Goal: Use online tool/utility: Utilize a website feature to perform a specific function

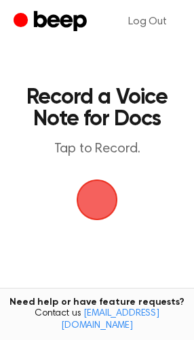
click at [104, 190] on span "button" at bounding box center [97, 200] width 41 height 41
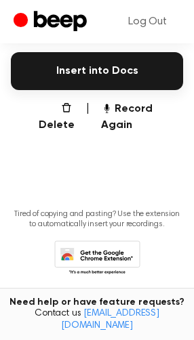
scroll to position [375, 0]
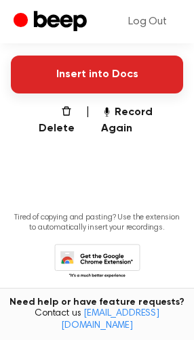
click at [87, 87] on button "Insert into Docs" at bounding box center [97, 75] width 172 height 38
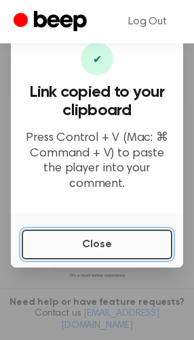
click at [102, 238] on button "Close" at bounding box center [97, 245] width 150 height 30
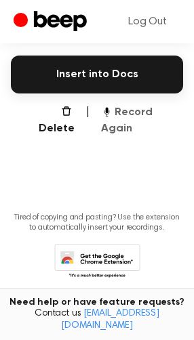
click at [133, 114] on button "Record Again" at bounding box center [142, 120] width 82 height 33
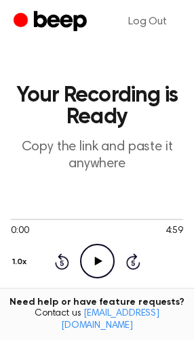
scroll to position [272, 0]
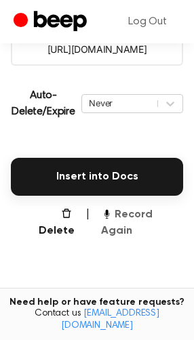
click at [119, 209] on button "Record Again" at bounding box center [142, 223] width 82 height 33
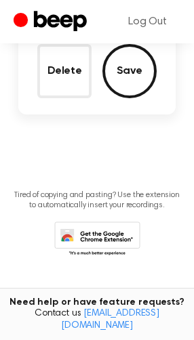
scroll to position [96, 0]
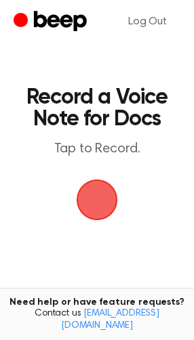
click at [111, 203] on span "button" at bounding box center [97, 200] width 66 height 66
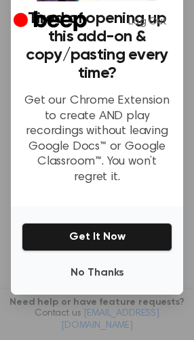
scroll to position [130, 0]
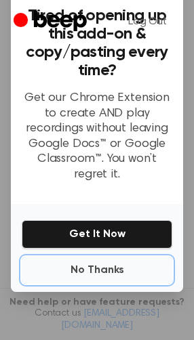
click at [120, 264] on button "No Thanks" at bounding box center [97, 270] width 150 height 27
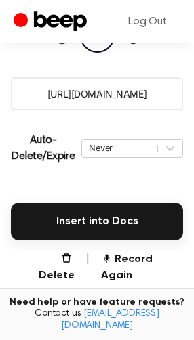
scroll to position [239, 0]
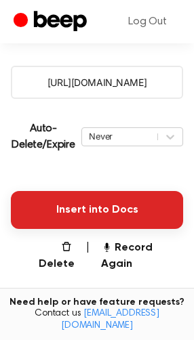
click at [139, 218] on button "Insert into Docs" at bounding box center [97, 210] width 172 height 38
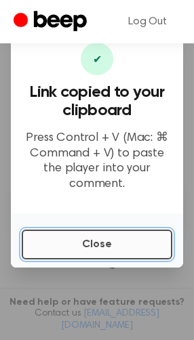
click at [129, 230] on button "Close" at bounding box center [97, 245] width 150 height 30
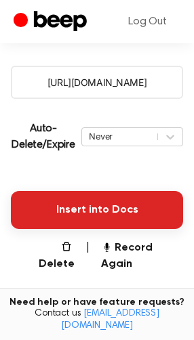
click at [117, 191] on button "Insert into Docs" at bounding box center [97, 210] width 172 height 38
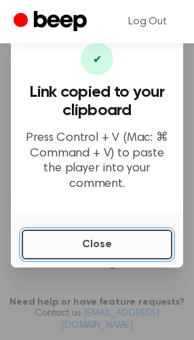
click at [119, 236] on button "Close" at bounding box center [97, 245] width 150 height 30
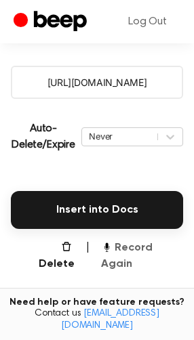
click at [150, 247] on button "Record Again" at bounding box center [142, 256] width 82 height 33
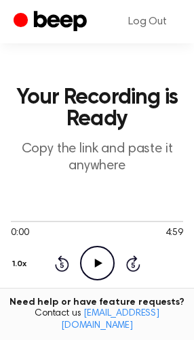
scroll to position [237, 0]
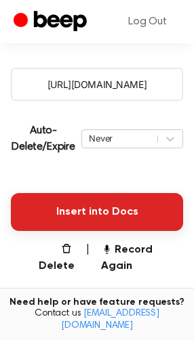
click at [142, 211] on button "Insert into Docs" at bounding box center [97, 212] width 172 height 38
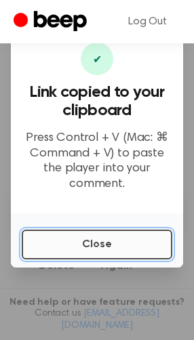
click at [39, 234] on button "Close" at bounding box center [97, 245] width 150 height 30
